Goal: Task Accomplishment & Management: Use online tool/utility

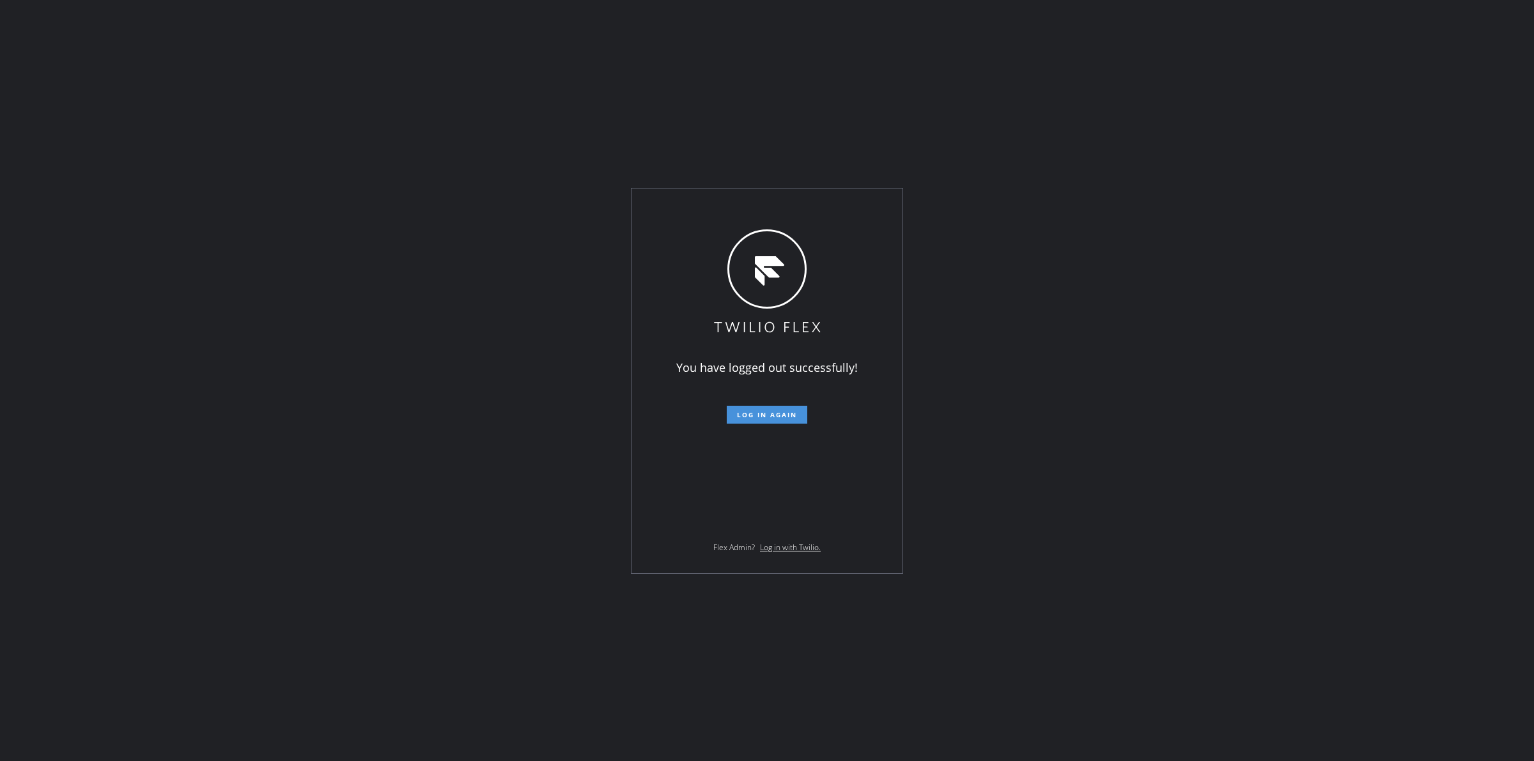
click at [772, 420] on button "Log in again" at bounding box center [767, 415] width 81 height 18
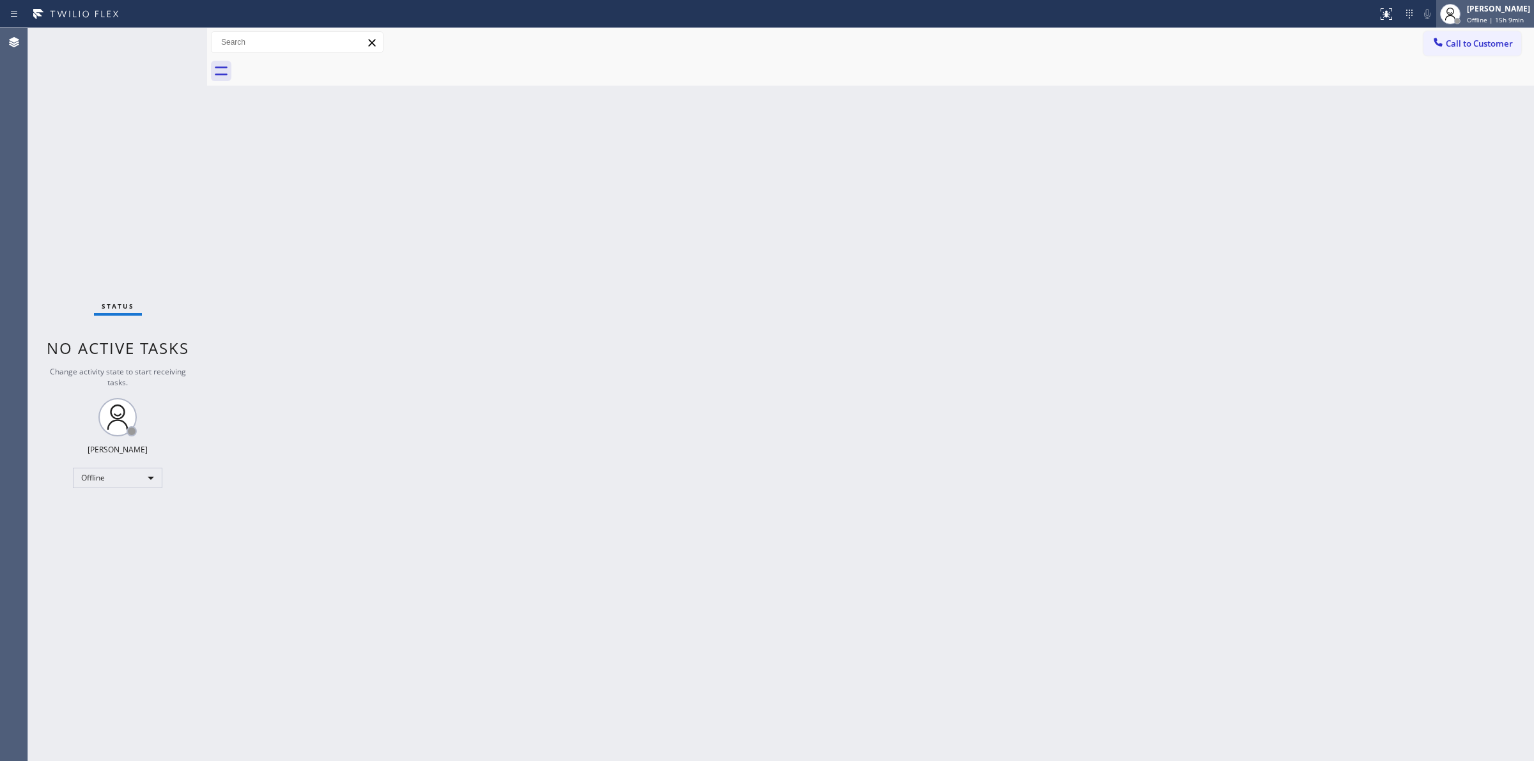
click at [1528, 18] on div "Offline | 15h 9min" at bounding box center [1498, 19] width 63 height 9
click at [1427, 77] on button "Unavailable" at bounding box center [1470, 84] width 128 height 17
click at [1462, 51] on button "Call to Customer" at bounding box center [1472, 43] width 98 height 24
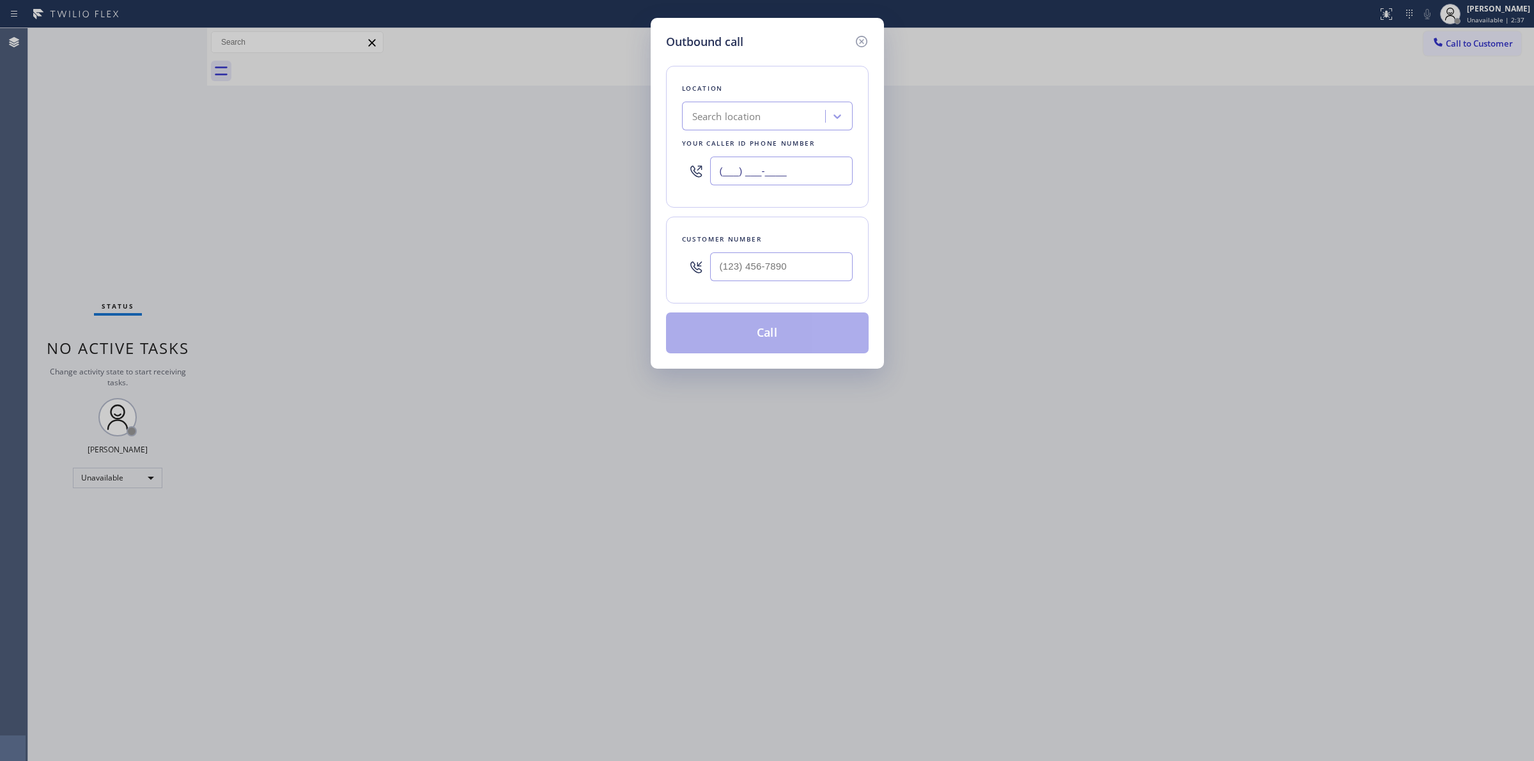
paste input "855) 666-9755"
click at [783, 161] on input "[PHONE_NUMBER]" at bounding box center [781, 171] width 143 height 29
type input "[PHONE_NUMBER]"
